Goal: Contribute content

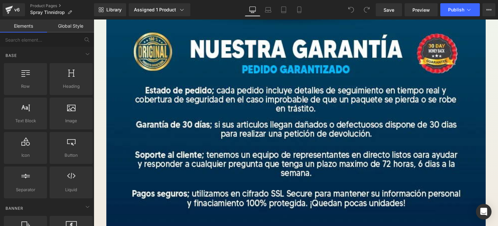
scroll to position [4577, 0]
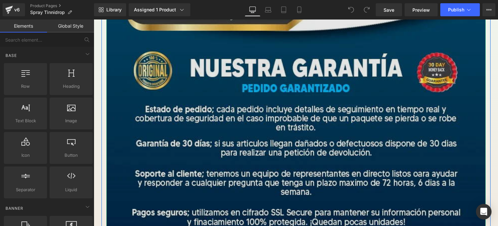
click at [371, 132] on img at bounding box center [296, 9] width 380 height 598
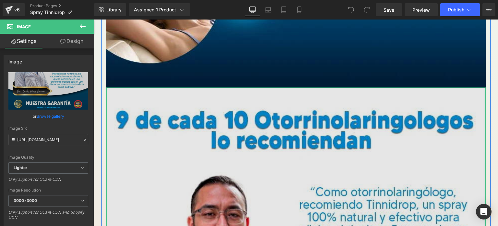
scroll to position [4201, 0]
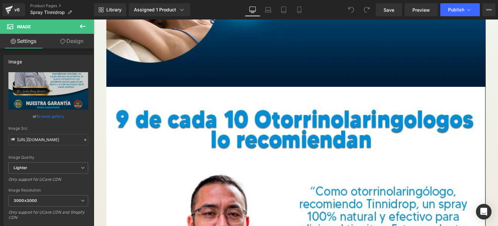
click at [24, 26] on span "Image" at bounding box center [24, 26] width 14 height 5
click at [81, 27] on icon at bounding box center [83, 26] width 8 height 8
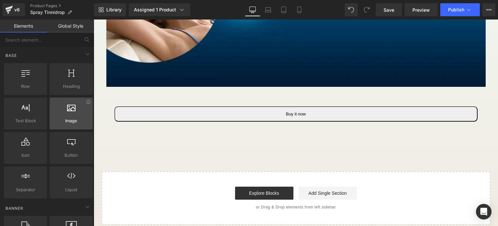
click at [75, 121] on span "Image" at bounding box center [71, 120] width 39 height 7
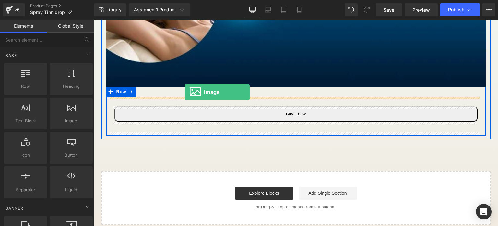
drag, startPoint x: 164, startPoint y: 138, endPoint x: 185, endPoint y: 92, distance: 50.7
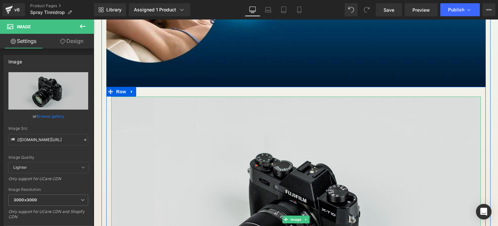
click at [274, 166] on img at bounding box center [296, 218] width 370 height 245
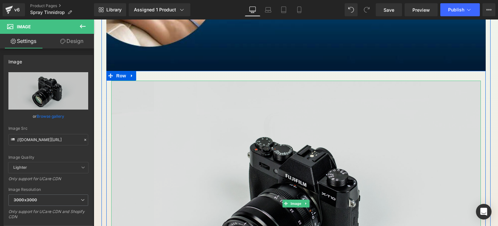
scroll to position [4217, 0]
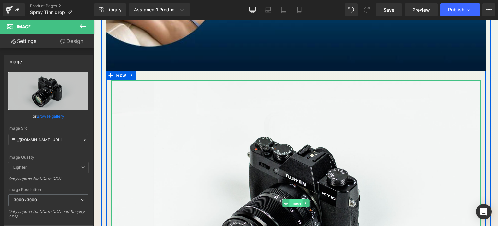
click at [289, 200] on span "Image" at bounding box center [296, 203] width 14 height 8
click at [284, 202] on icon at bounding box center [286, 203] width 4 height 4
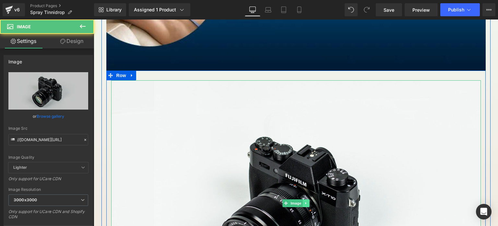
click at [305, 202] on icon at bounding box center [306, 203] width 4 height 4
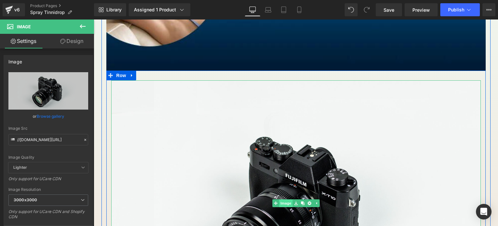
click at [283, 205] on link "Image" at bounding box center [283, 203] width 20 height 8
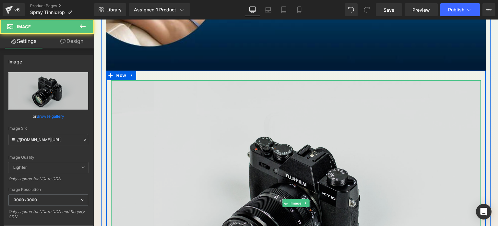
click at [256, 138] on img at bounding box center [296, 202] width 370 height 245
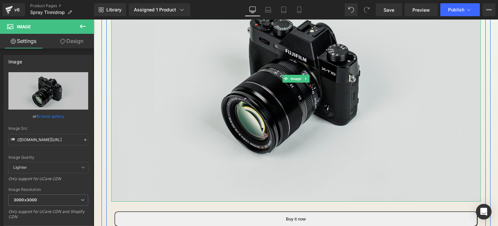
scroll to position [4341, 0]
click at [284, 127] on img at bounding box center [296, 78] width 370 height 245
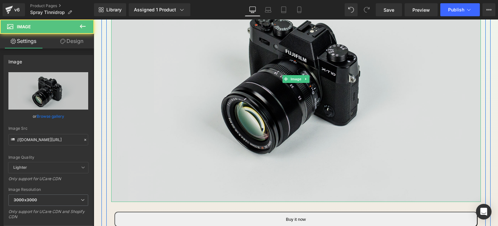
click at [284, 127] on img at bounding box center [296, 78] width 370 height 245
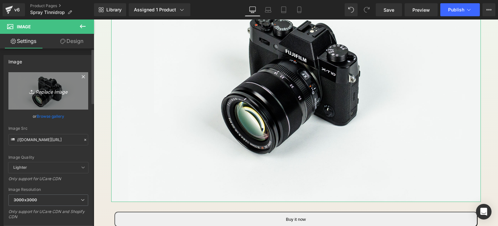
click at [48, 92] on icon "Replace Image" at bounding box center [48, 91] width 52 height 8
type input "C:\fakepath\Texto del párrafo (1).jpg"
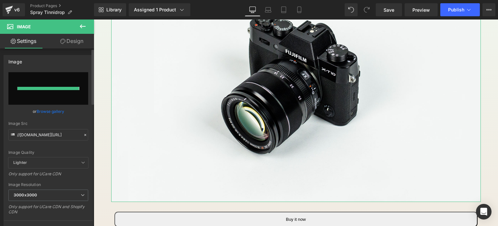
type input "[URL][DOMAIN_NAME]"
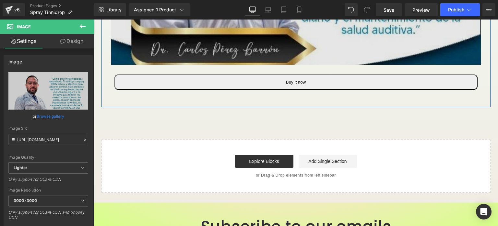
scroll to position [4551, 0]
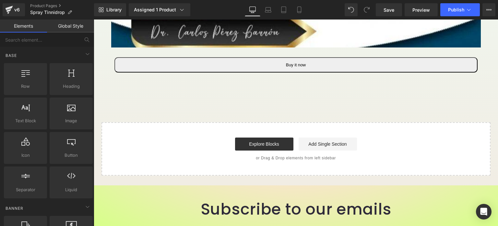
click at [456, 12] on span "Publish" at bounding box center [456, 9] width 16 height 5
click at [397, 7] on link "Save" at bounding box center [389, 9] width 26 height 13
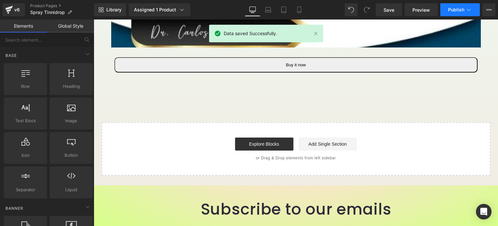
click at [455, 9] on span "Publish" at bounding box center [456, 9] width 16 height 5
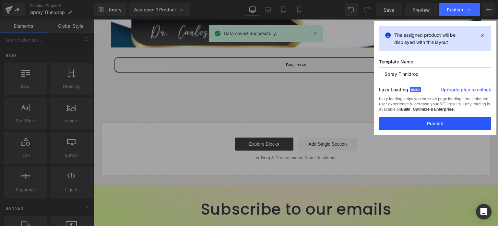
click at [438, 117] on button "Publish" at bounding box center [435, 123] width 112 height 13
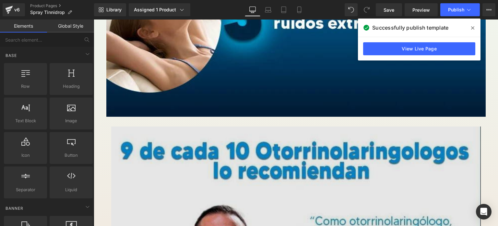
scroll to position [4162, 0]
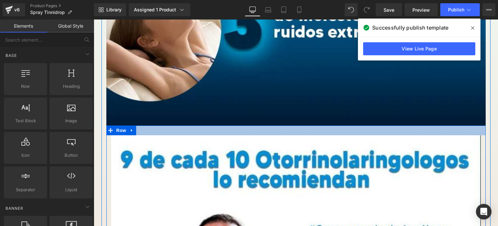
click at [351, 129] on div at bounding box center [296, 130] width 380 height 10
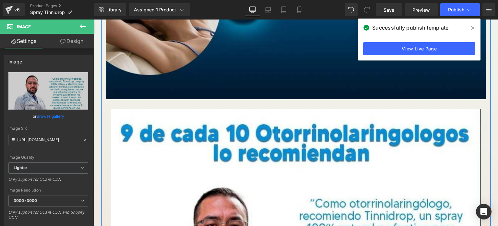
scroll to position [4188, 0]
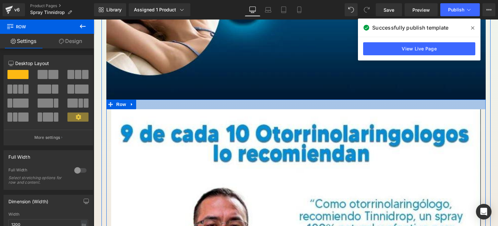
click at [161, 105] on div at bounding box center [296, 104] width 380 height 10
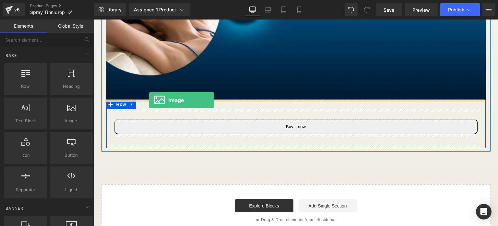
drag, startPoint x: 158, startPoint y: 139, endPoint x: 149, endPoint y: 100, distance: 40.0
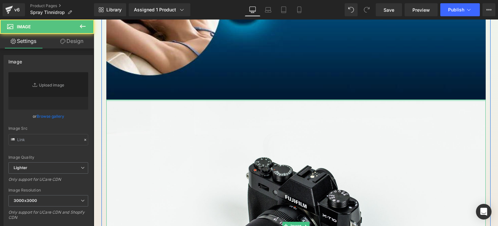
type input "//[DOMAIN_NAME][URL]"
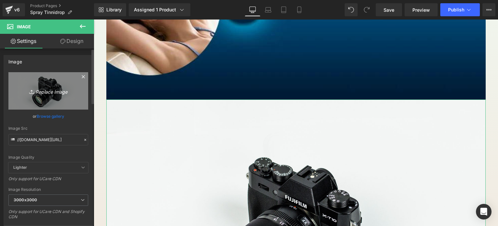
click at [38, 93] on icon "Replace Image" at bounding box center [48, 91] width 52 height 8
type input "C:\fakepath\Texto del párrafo (1).jpg"
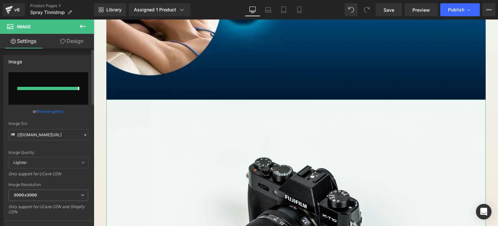
type input "[URL][DOMAIN_NAME]"
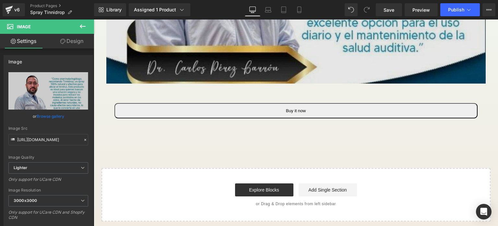
scroll to position [4497, 0]
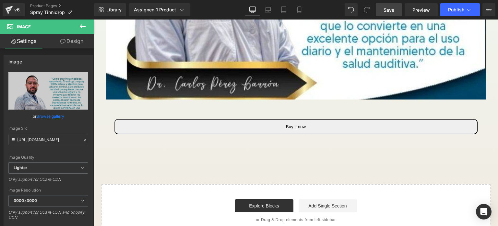
click at [388, 12] on span "Save" at bounding box center [389, 9] width 11 height 7
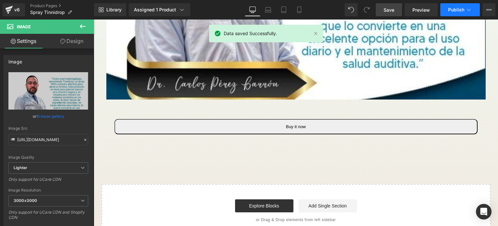
click at [449, 7] on span "Publish" at bounding box center [456, 9] width 16 height 5
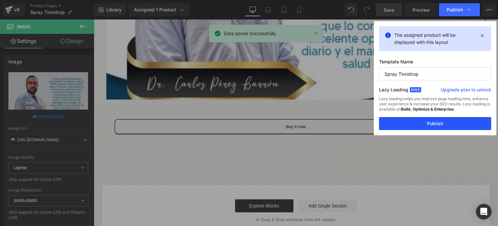
click at [429, 126] on button "Publish" at bounding box center [435, 123] width 112 height 13
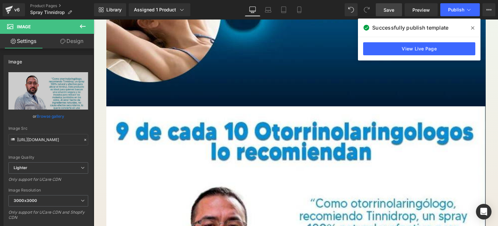
scroll to position [4158, 0]
